Goal: Information Seeking & Learning: Understand process/instructions

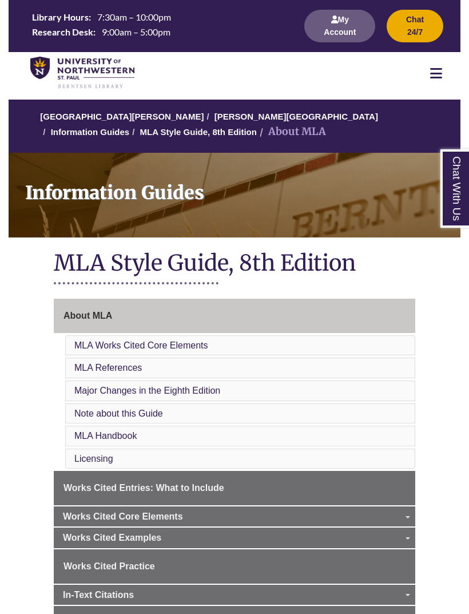
click at [271, 349] on li "MLA Works Cited Core Elements" at bounding box center [240, 345] width 350 height 21
click at [184, 344] on link "MLA Works Cited Core Elements" at bounding box center [141, 345] width 134 height 10
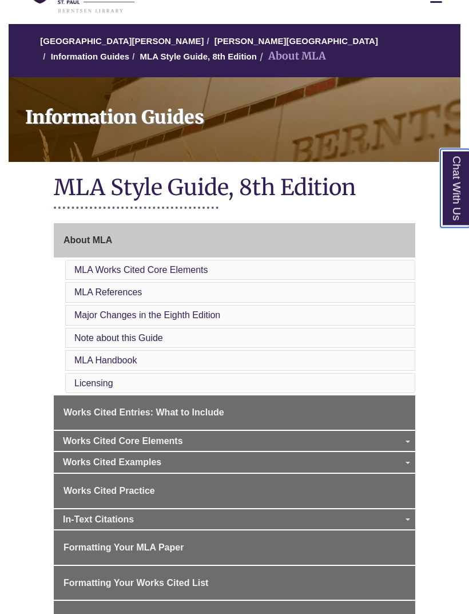
scroll to position [76, 0]
click at [287, 410] on link "Works Cited Entries: What to Include" at bounding box center [235, 412] width 362 height 34
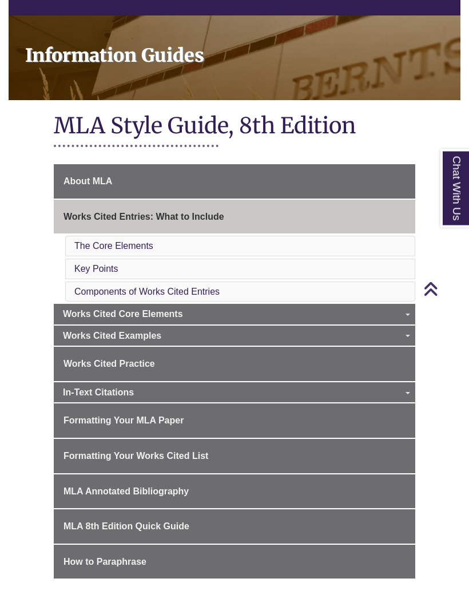
scroll to position [137, 0]
click at [0, 0] on link "Book with Personal Author(s)" at bounding box center [0, 0] width 0 height 0
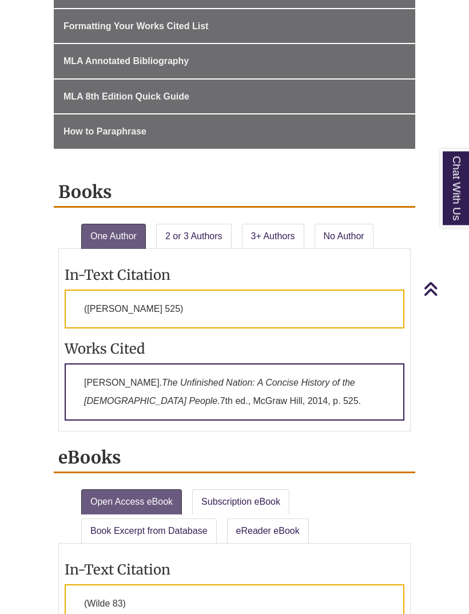
scroll to position [978, 0]
click at [299, 224] on link "3+ Authors" at bounding box center [273, 236] width 62 height 25
